Goal: Information Seeking & Learning: Learn about a topic

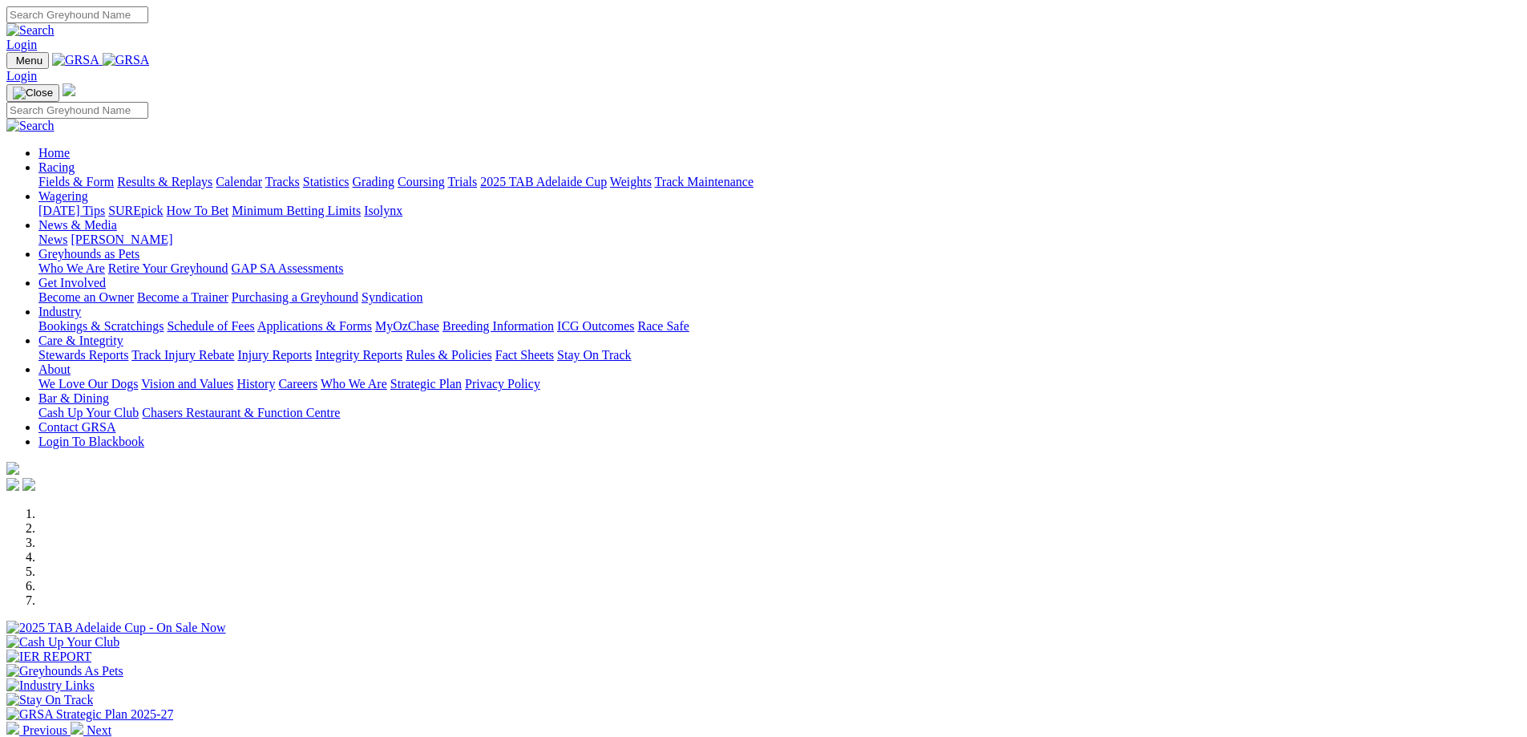
click at [394, 175] on link "Grading" at bounding box center [374, 182] width 42 height 14
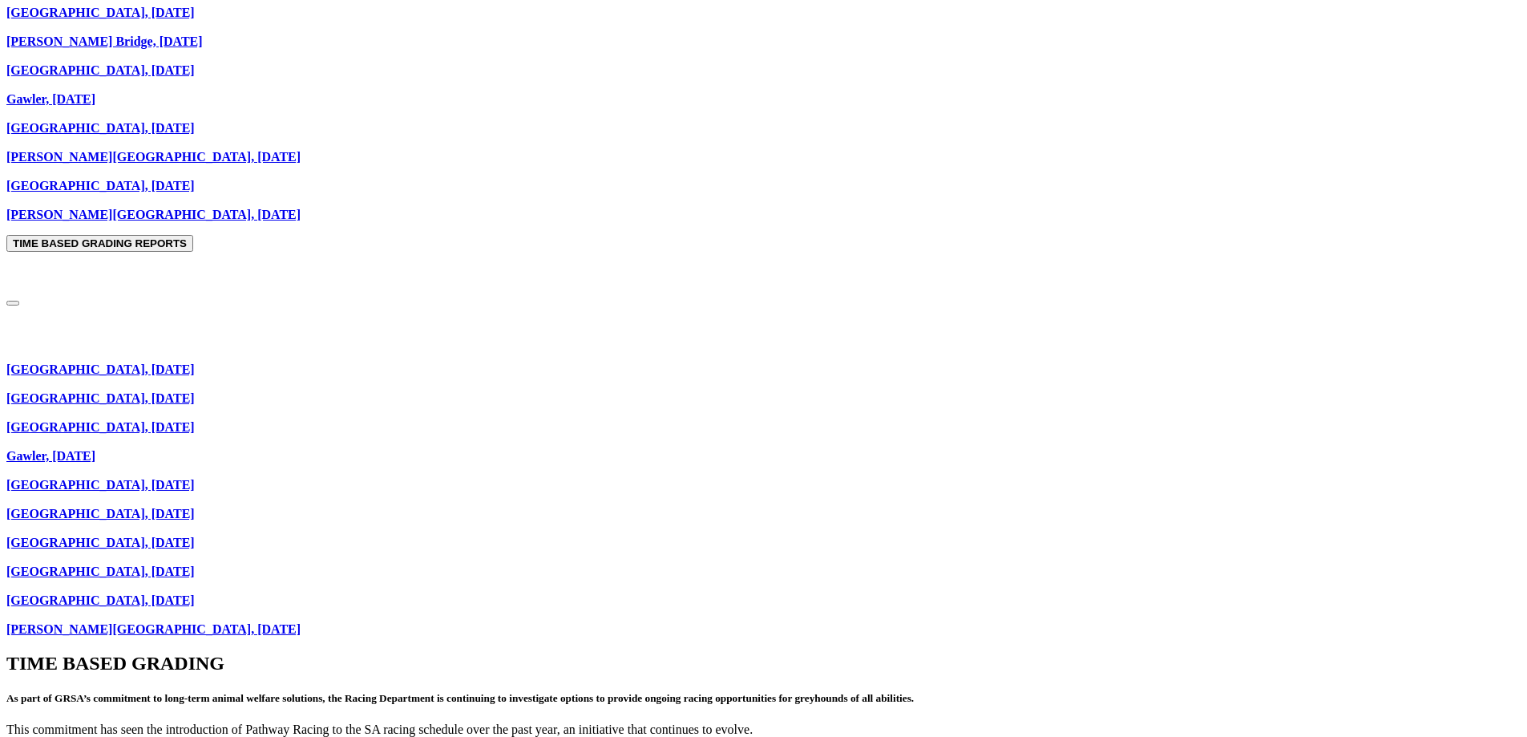
scroll to position [1042, 0]
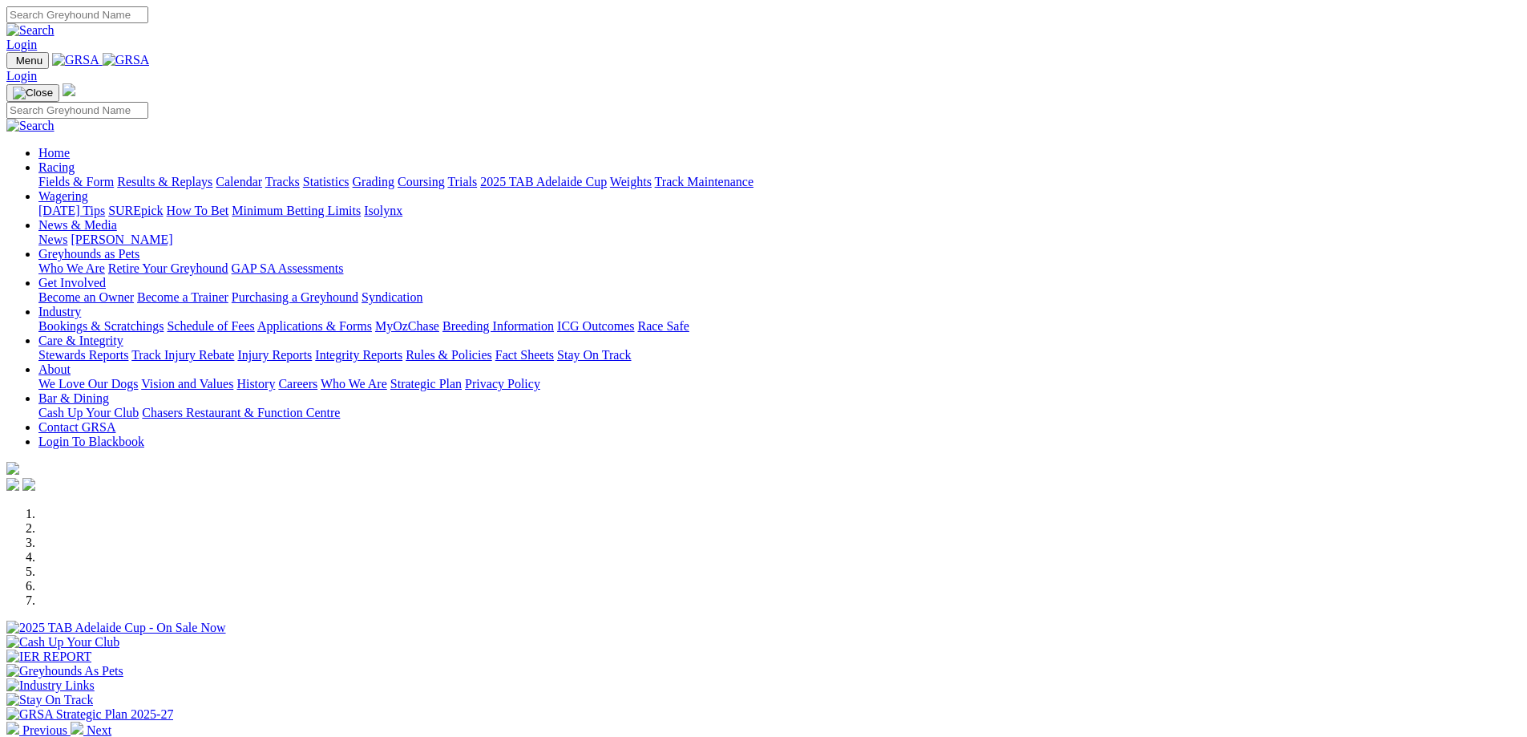
click at [19, 721] on img at bounding box center [12, 727] width 13 height 13
click at [832, 707] on div at bounding box center [763, 707] width 1514 height 0
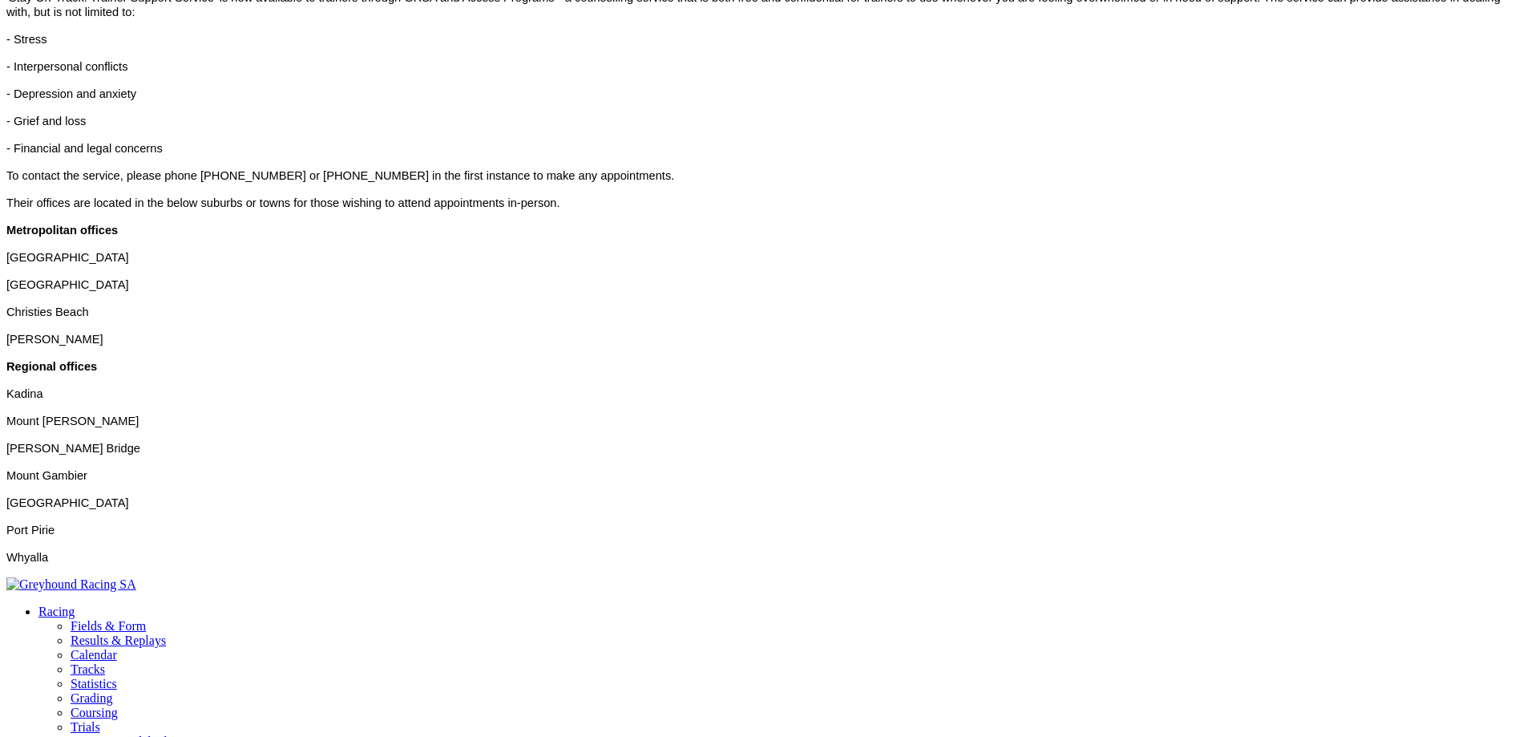
scroll to position [561, 0]
